Goal: Task Accomplishment & Management: Manage account settings

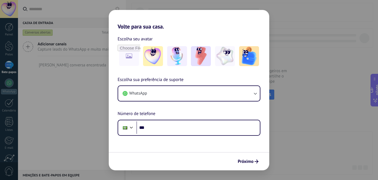
click at [288, 122] on div "Volte para sua casa. Escolha seu avatar Escolha sua preferência de suporte What…" at bounding box center [189, 90] width 378 height 180
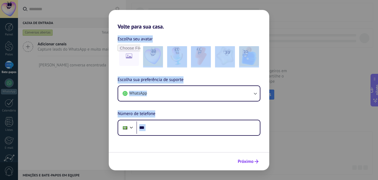
drag, startPoint x: 299, startPoint y: 48, endPoint x: 246, endPoint y: 160, distance: 123.3
click at [246, 160] on div "Volte para sua casa. Escolha seu avatar Escolha sua preferência de suporte What…" at bounding box center [189, 90] width 378 height 180
click at [246, 160] on font "Próximo" at bounding box center [246, 162] width 16 height 6
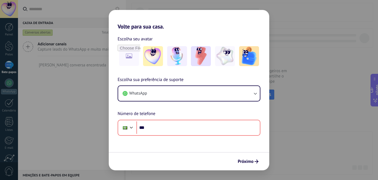
click at [342, 101] on div "Volte para sua casa. Escolha seu avatar Escolha sua preferência de suporte What…" at bounding box center [189, 90] width 378 height 180
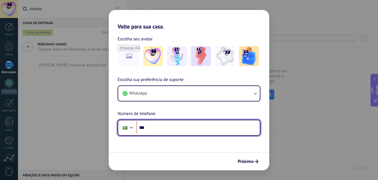
click at [152, 129] on input "***" at bounding box center [199, 128] width 124 height 13
drag, startPoint x: 179, startPoint y: 128, endPoint x: 148, endPoint y: 127, distance: 31.6
click at [148, 127] on input "**********" at bounding box center [199, 128] width 124 height 13
type input "**********"
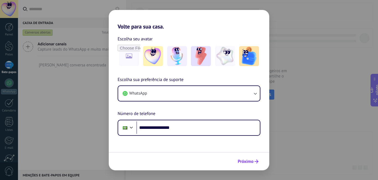
click at [241, 157] on button "Próximo" at bounding box center [248, 161] width 26 height 9
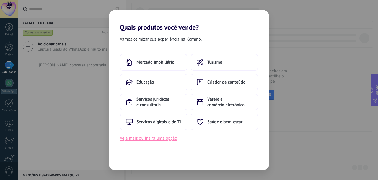
click at [158, 140] on font "Veja mais ou insira uma opção" at bounding box center [148, 139] width 57 height 6
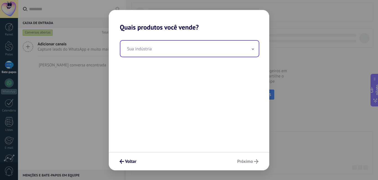
click at [161, 51] on input "text" at bounding box center [189, 49] width 138 height 16
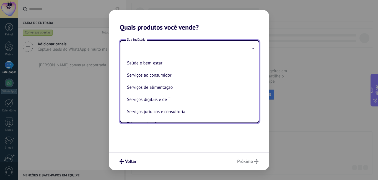
scroll to position [99, 0]
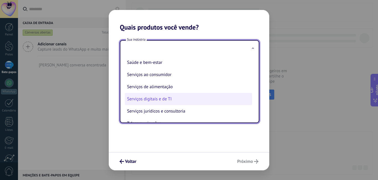
click at [168, 97] on font "Serviços digitais e de TI" at bounding box center [149, 99] width 45 height 6
type input "**********"
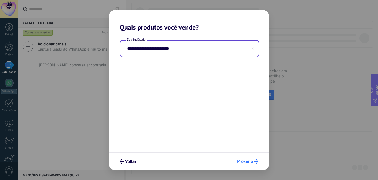
click at [247, 160] on font "Próximo" at bounding box center [245, 162] width 16 height 6
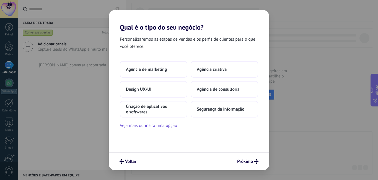
click at [247, 160] on font "Próximo" at bounding box center [245, 162] width 16 height 6
click at [210, 91] on font "Agência de consultoria" at bounding box center [218, 90] width 43 height 6
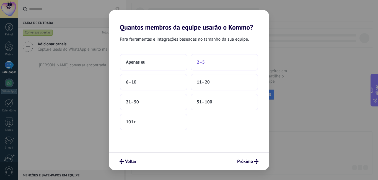
click at [201, 64] on font "2–5" at bounding box center [201, 63] width 8 height 6
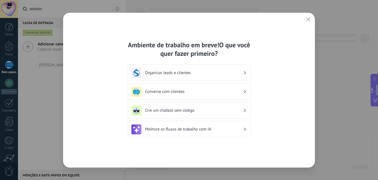
click at [240, 101] on div "Ambiente de trabalho em breve! O que você quer fazer primeiro? Organizar leads …" at bounding box center [189, 90] width 124 height 99
click at [235, 114] on div "Crie um chatbot sem código" at bounding box center [189, 111] width 115 height 10
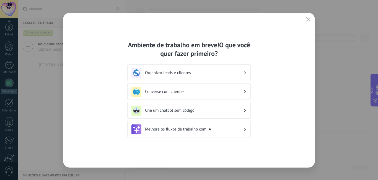
scroll to position [50, 0]
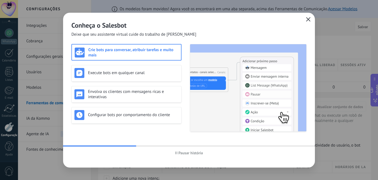
click at [305, 20] on button "button" at bounding box center [308, 20] width 7 height 8
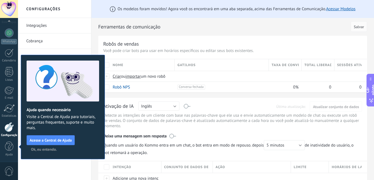
click at [47, 149] on font "Ok, eu entendo." at bounding box center [44, 149] width 26 height 5
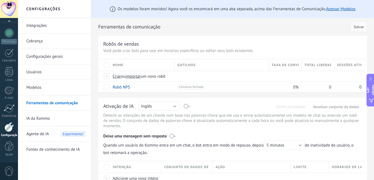
click at [29, 46] on link "Cobrança" at bounding box center [55, 42] width 59 height 16
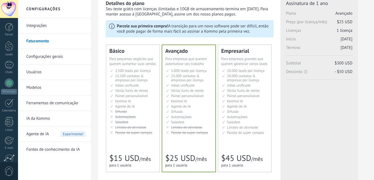
click at [98, 104] on div "Detalhes do plano Seu teste grátis com licenças ilimitadas e 10GB de armazename…" at bounding box center [189, 157] width 182 height 325
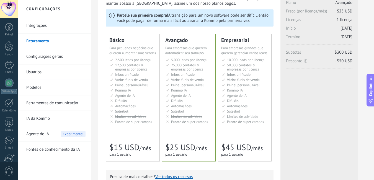
scroll to position [34, 0]
click at [232, 61] on span "10.000 leads por licença" at bounding box center [245, 59] width 37 height 5
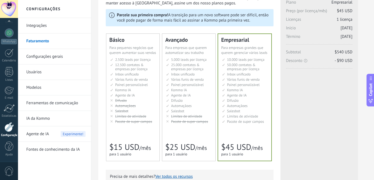
click at [11, 29] on div at bounding box center [9, 33] width 9 height 9
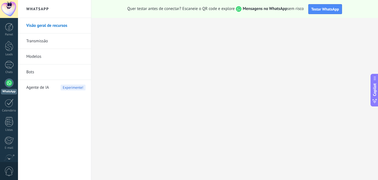
click at [57, 39] on link "Transmissão" at bounding box center [55, 42] width 59 height 16
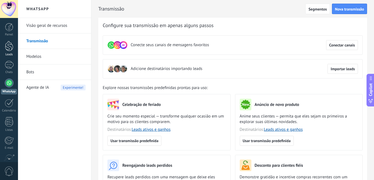
click at [14, 48] on link "Leads" at bounding box center [9, 49] width 18 height 16
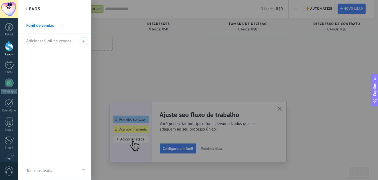
click at [85, 38] on span at bounding box center [83, 41] width 7 height 7
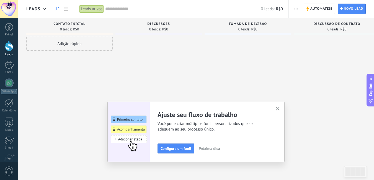
click at [278, 112] on button "button" at bounding box center [277, 109] width 7 height 7
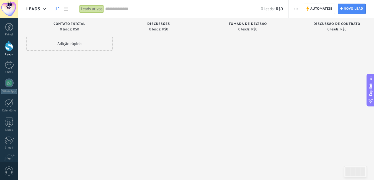
click at [81, 49] on div "Adição rápida" at bounding box center [69, 44] width 86 height 14
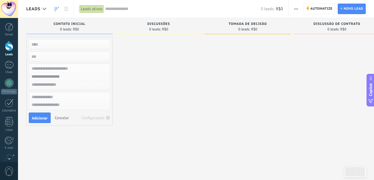
click at [125, 53] on div at bounding box center [158, 91] width 86 height 108
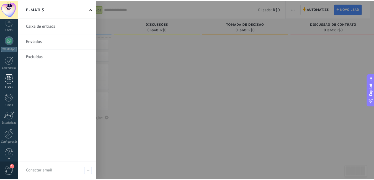
scroll to position [50, 0]
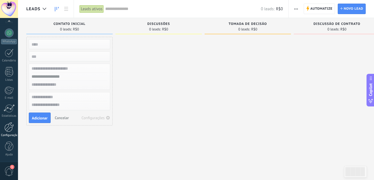
click at [6, 133] on link "Configurações" at bounding box center [9, 129] width 18 height 15
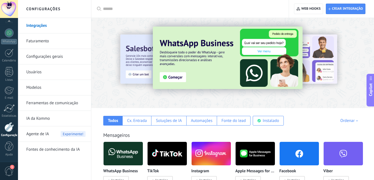
click at [71, 57] on link "Configurações gerais" at bounding box center [55, 57] width 59 height 16
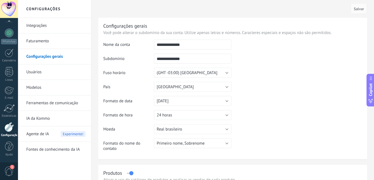
click at [189, 46] on input "**********" at bounding box center [193, 45] width 78 height 10
type input "**********"
click at [192, 57] on input "**********" at bounding box center [193, 59] width 78 height 10
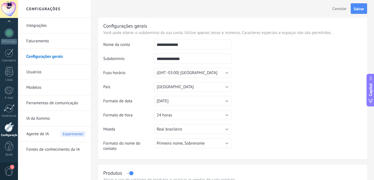
click at [192, 57] on input "**********" at bounding box center [193, 59] width 78 height 10
type input "*"
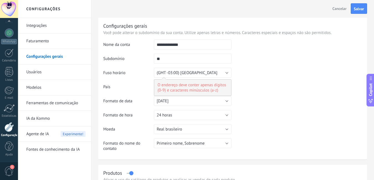
type input "*"
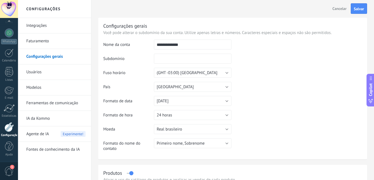
type input "*"
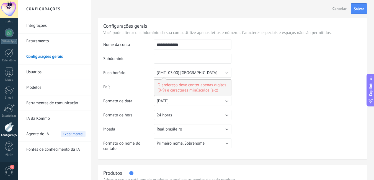
type input "*"
type input "**********"
click at [252, 62] on td at bounding box center [297, 68] width 131 height 57
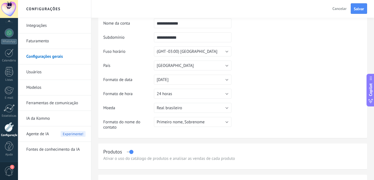
scroll to position [24, 0]
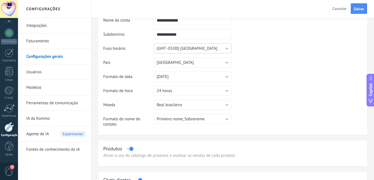
click at [199, 49] on button "(GMT -03:00) [GEOGRAPHIC_DATA]" at bounding box center [193, 48] width 78 height 10
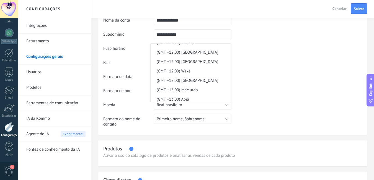
scroll to position [2349, 0]
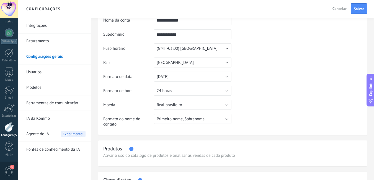
click at [211, 35] on input "**********" at bounding box center [193, 34] width 78 height 10
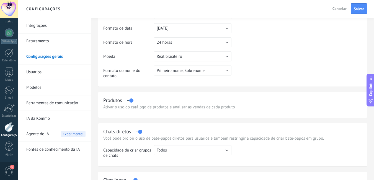
scroll to position [73, 0]
